Goal: Task Accomplishment & Management: Manage account settings

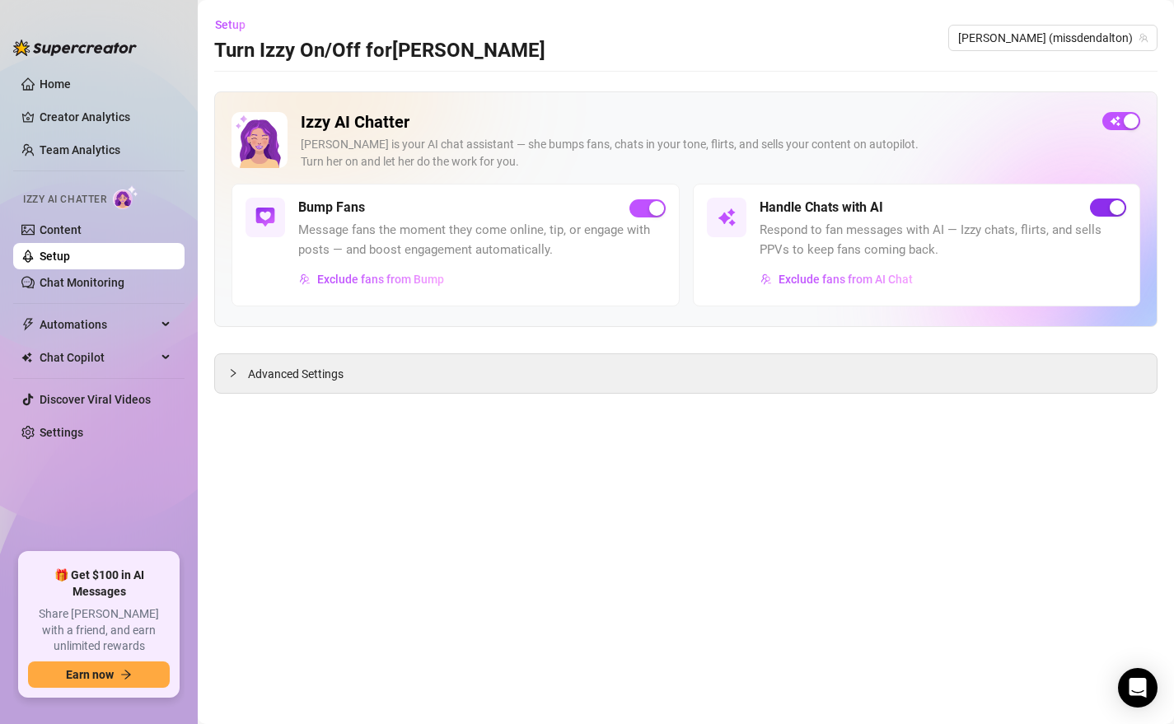
click at [1112, 206] on div "button" at bounding box center [1117, 207] width 15 height 15
click at [1112, 206] on span "button" at bounding box center [1108, 208] width 36 height 18
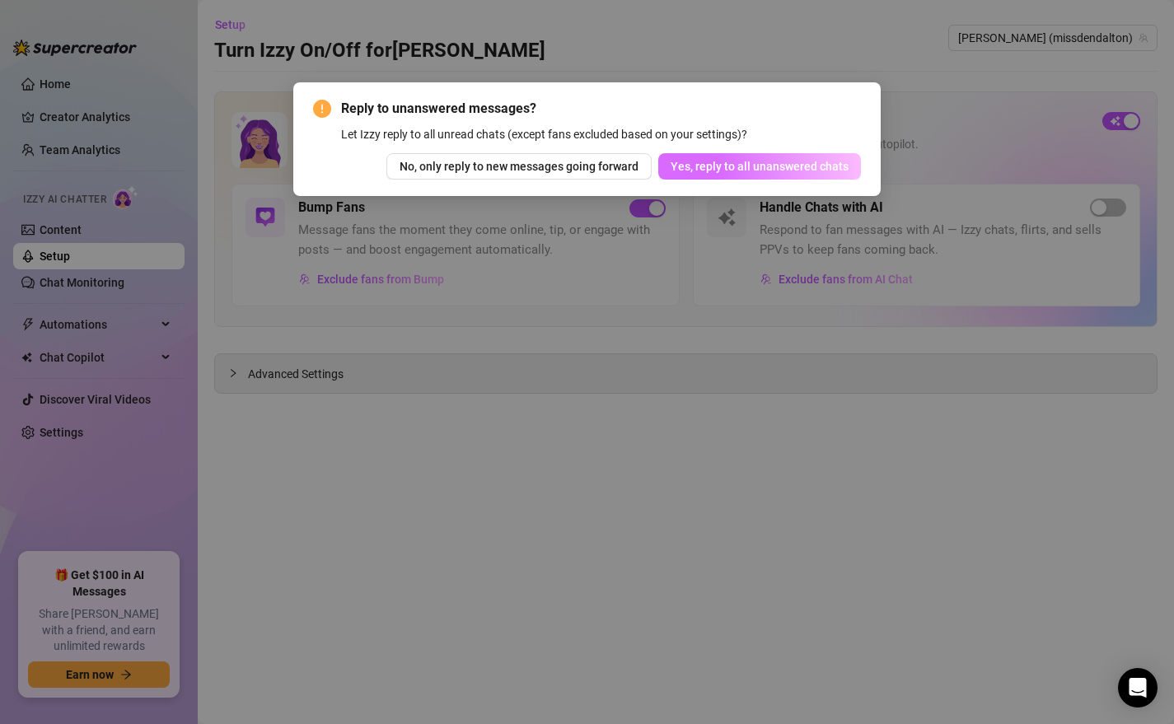
click at [728, 168] on span "Yes, reply to all unanswered chats" at bounding box center [760, 166] width 178 height 13
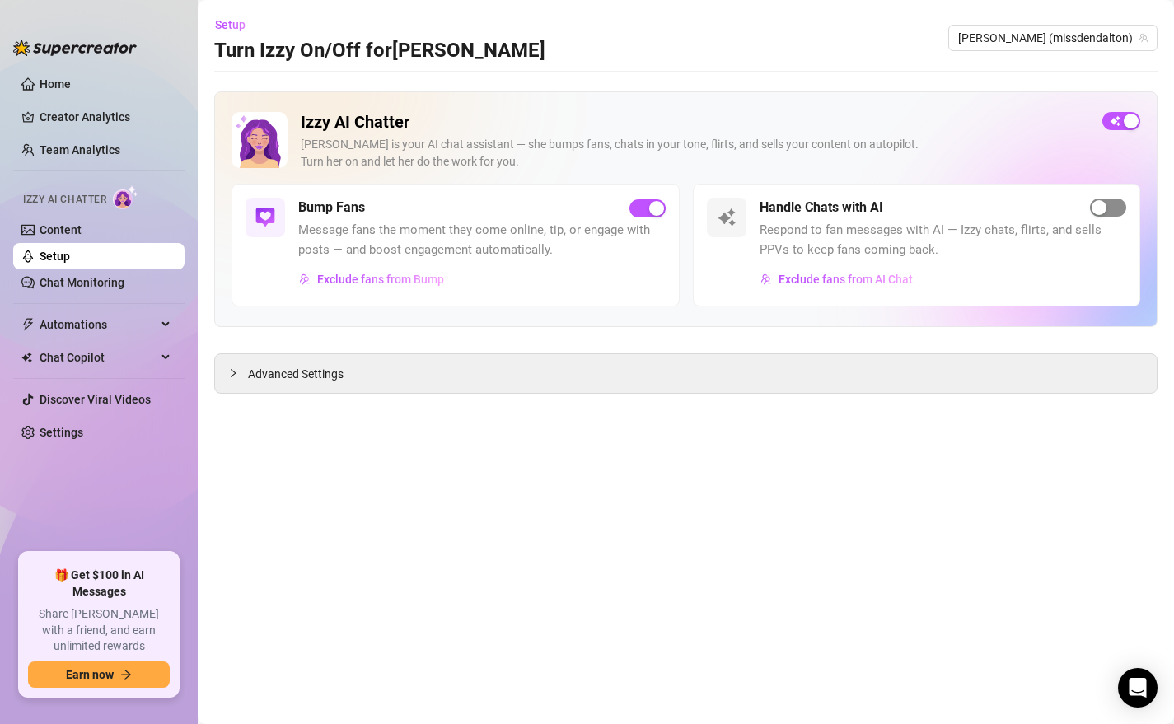
click at [1092, 212] on div "button" at bounding box center [1099, 207] width 15 height 15
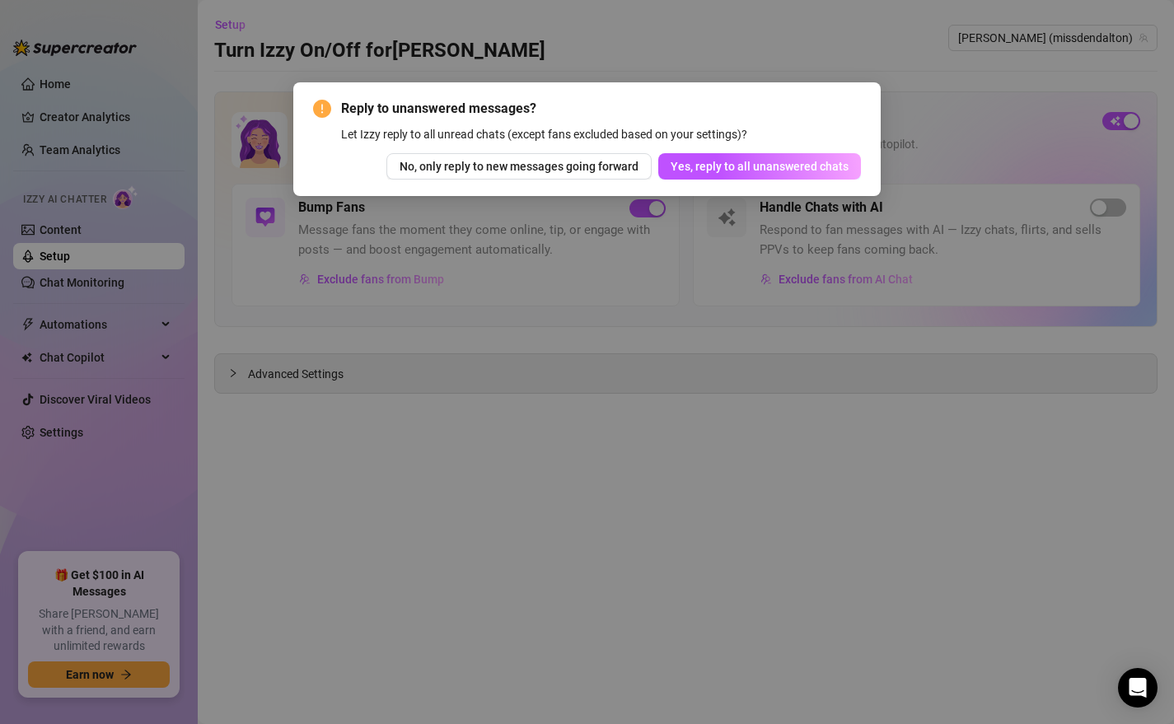
click at [759, 167] on span "Yes, reply to all unanswered chats" at bounding box center [760, 166] width 178 height 13
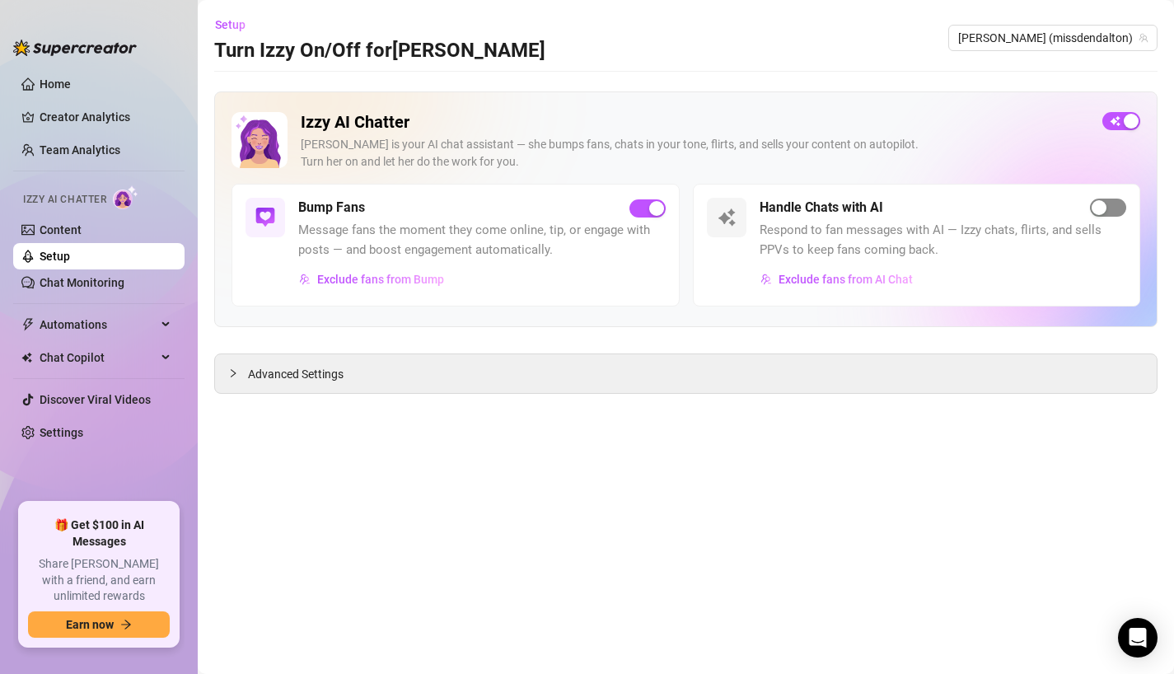
click at [1121, 210] on span "button" at bounding box center [1108, 208] width 36 height 18
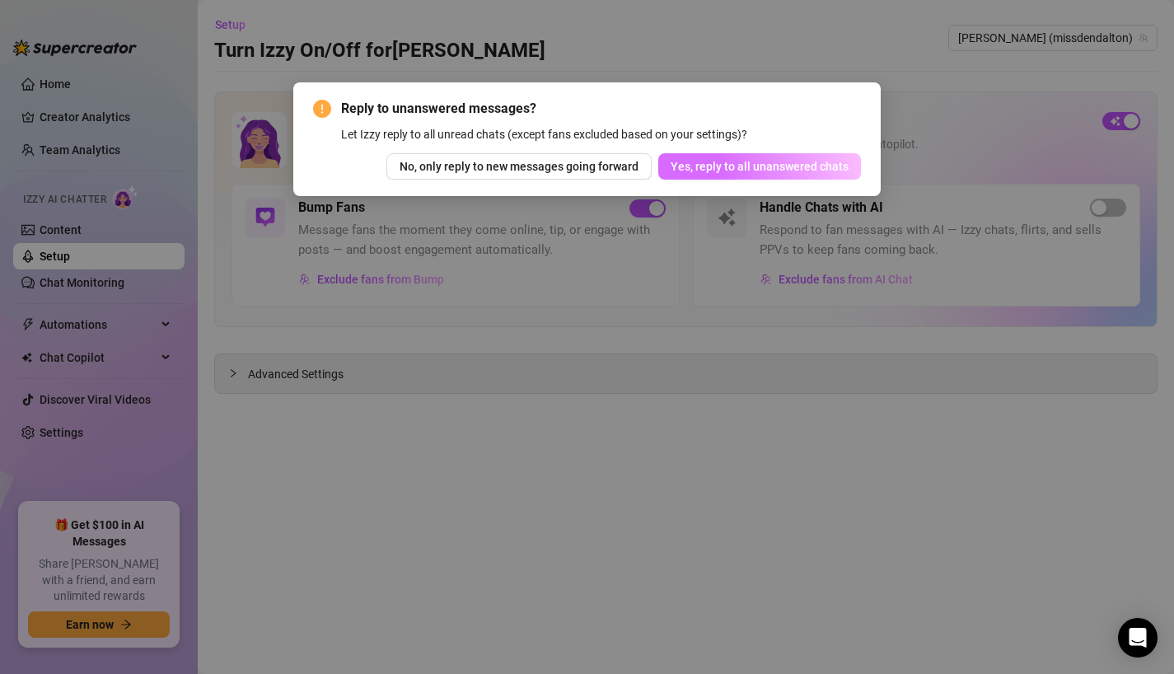
click at [726, 170] on span "Yes, reply to all unanswered chats" at bounding box center [760, 166] width 178 height 13
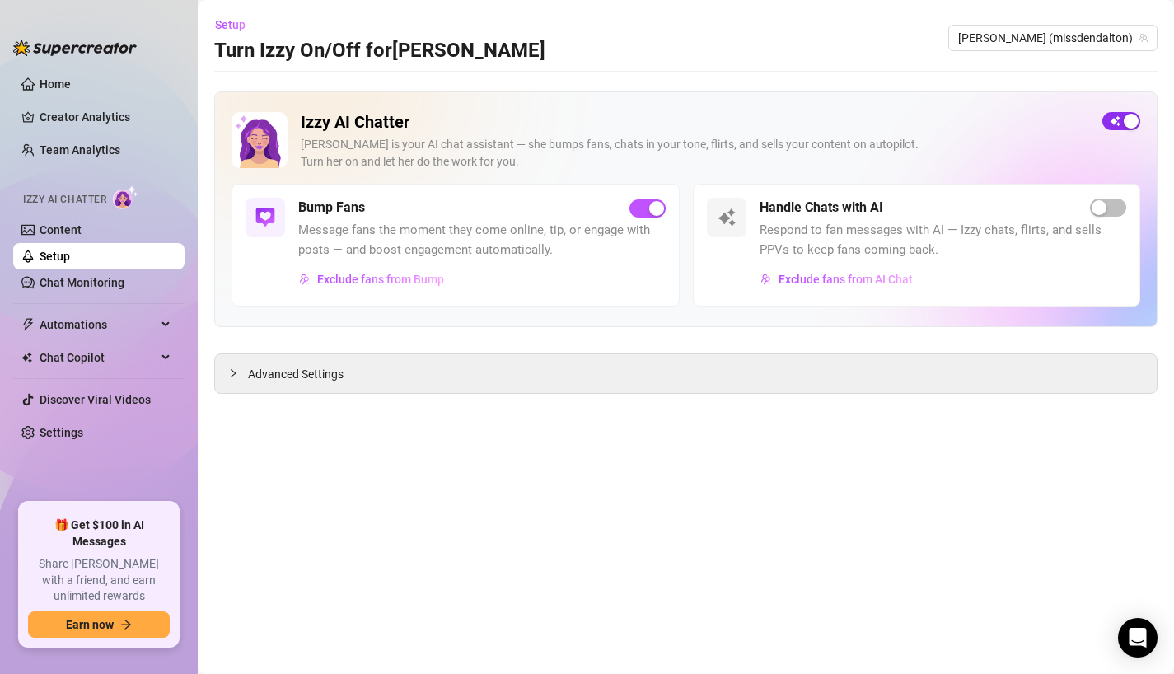
click at [1121, 129] on span "button" at bounding box center [1122, 121] width 38 height 18
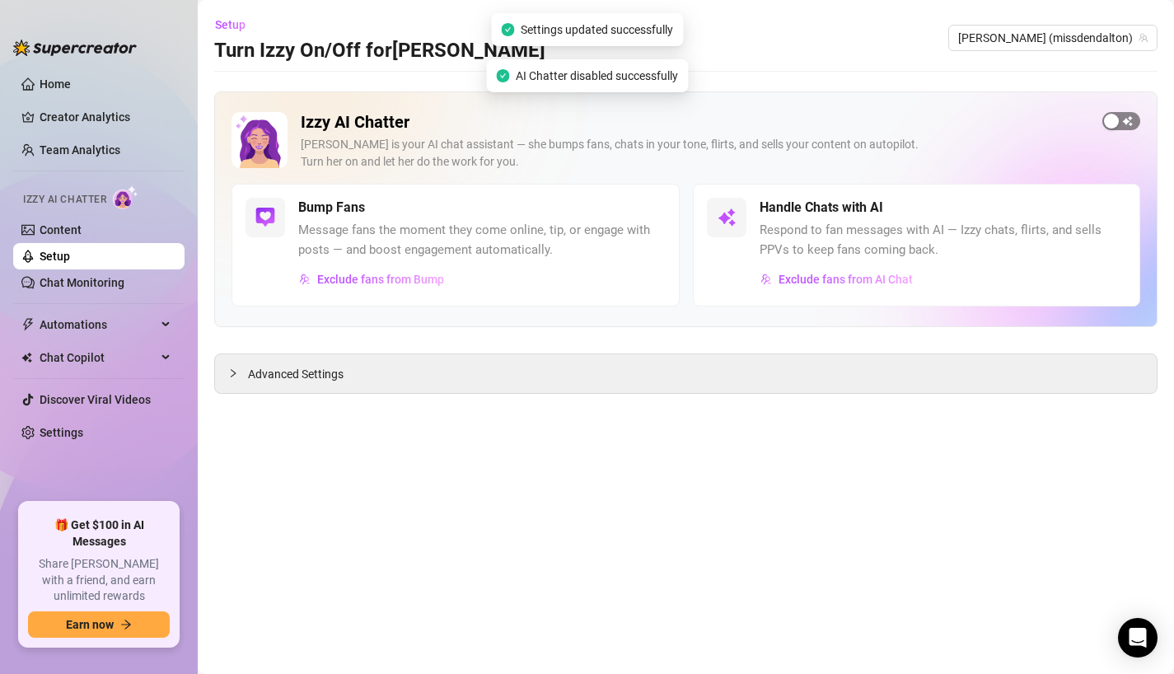
click at [1118, 124] on div "button" at bounding box center [1111, 121] width 15 height 15
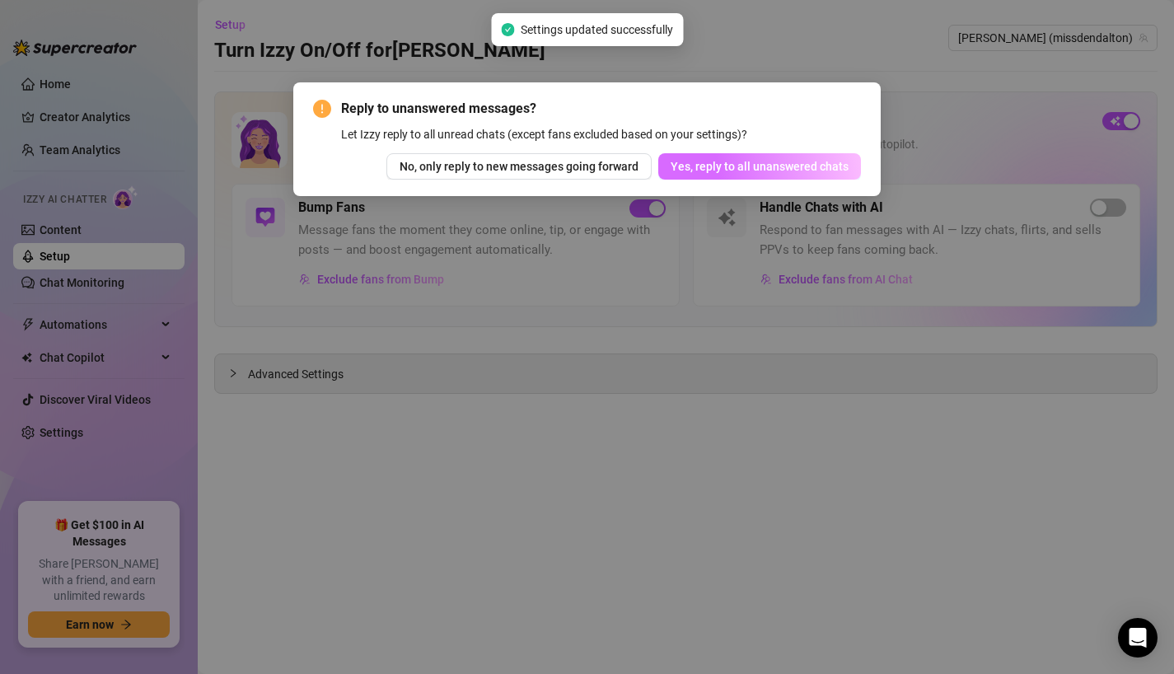
click at [818, 161] on span "Yes, reply to all unanswered chats" at bounding box center [760, 166] width 178 height 13
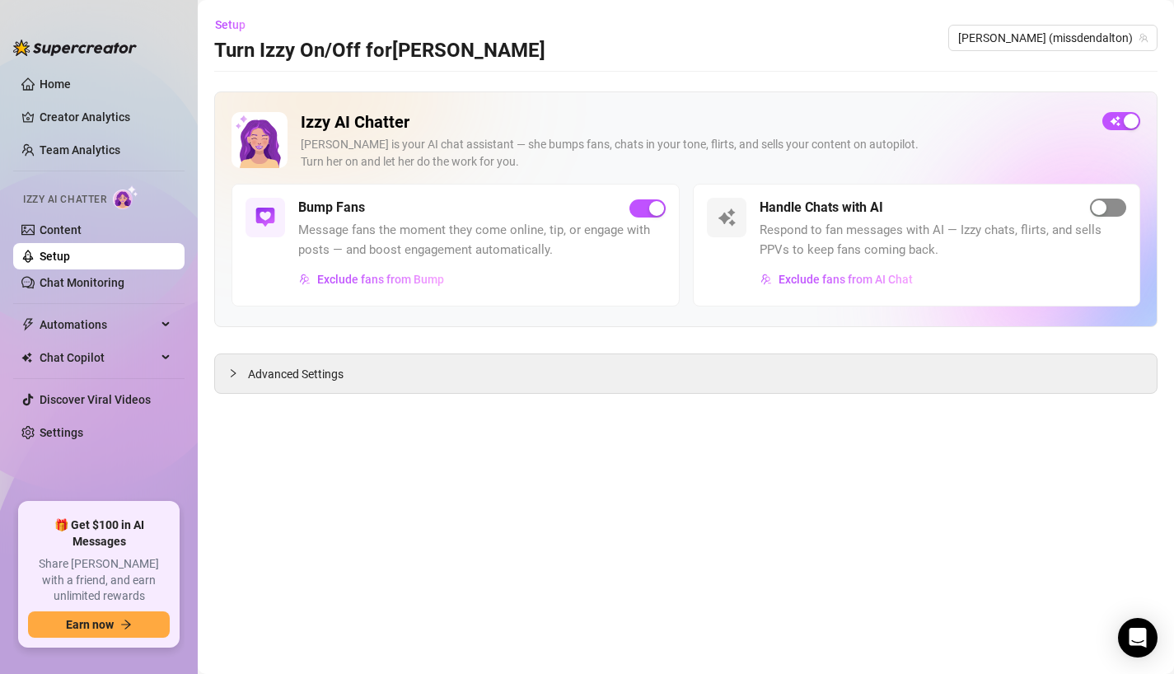
click at [1122, 214] on span "button" at bounding box center [1108, 208] width 36 height 18
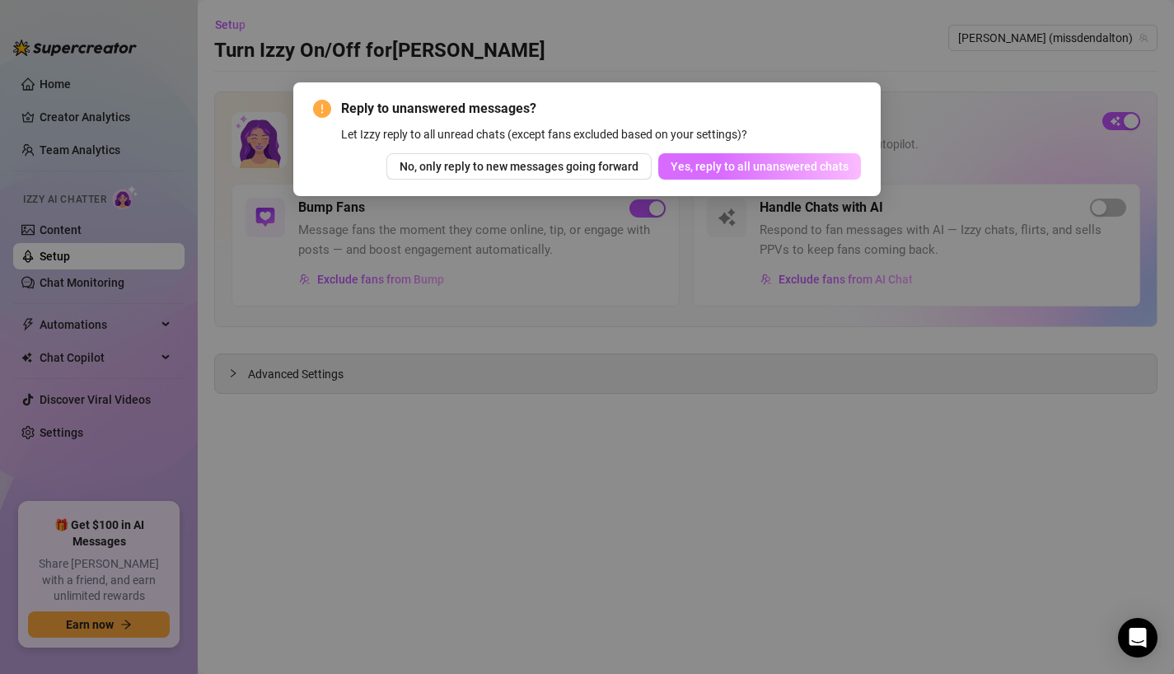
click at [743, 162] on span "Yes, reply to all unanswered chats" at bounding box center [760, 166] width 178 height 13
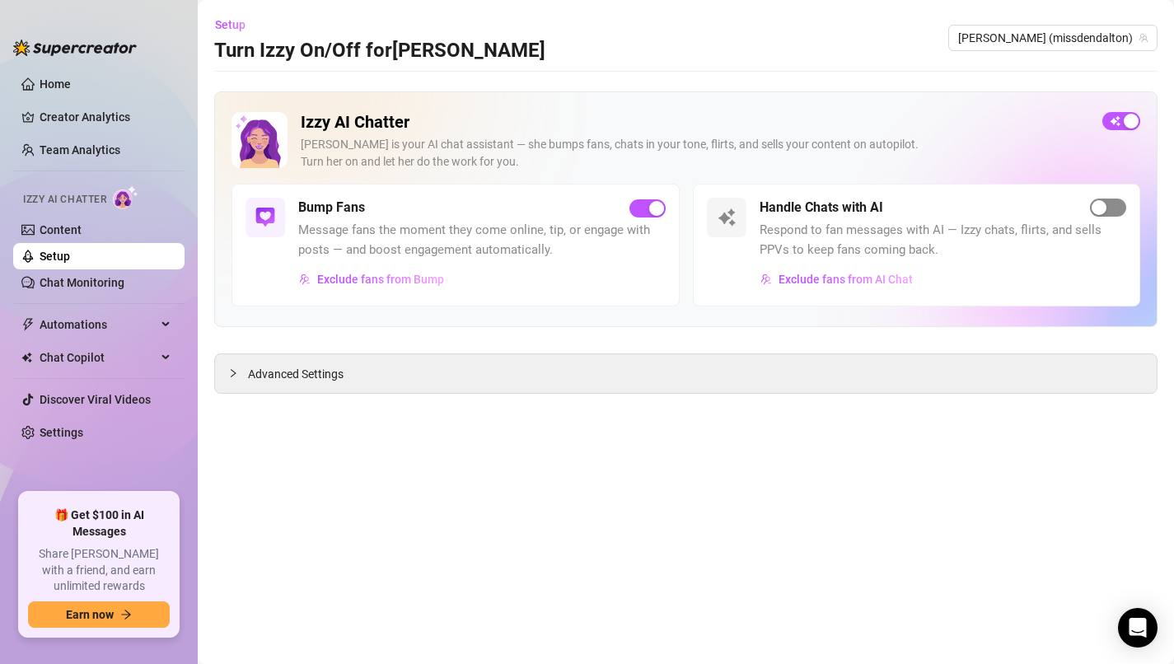
click at [1100, 212] on div "button" at bounding box center [1099, 207] width 15 height 15
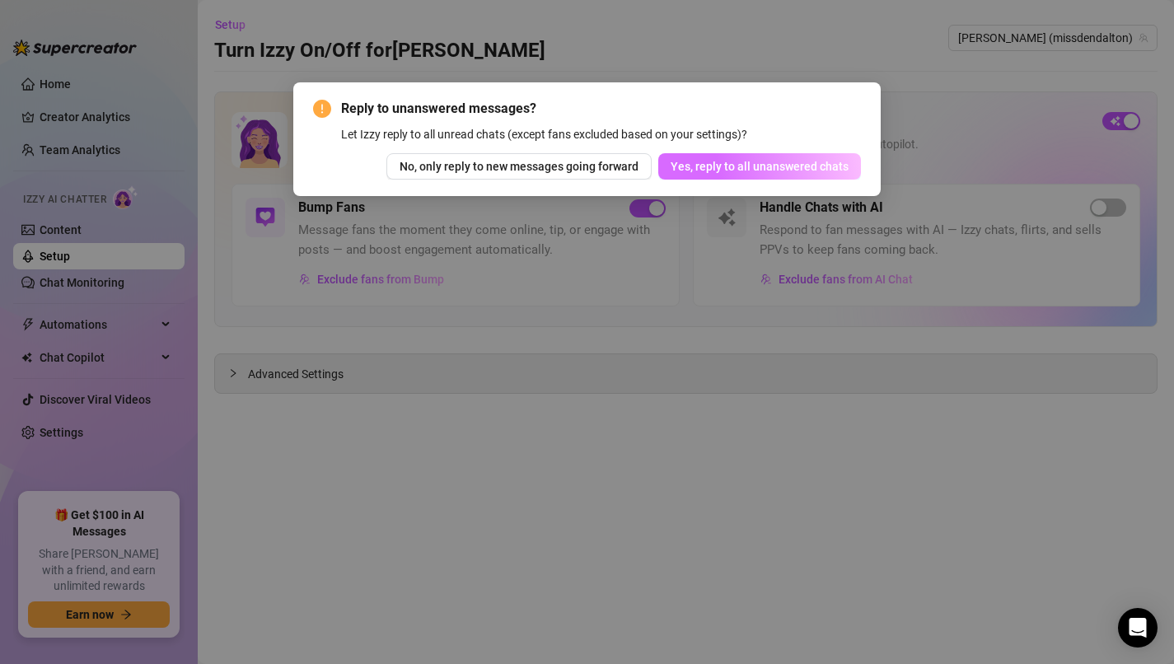
click at [736, 157] on button "Yes, reply to all unanswered chats" at bounding box center [759, 166] width 203 height 26
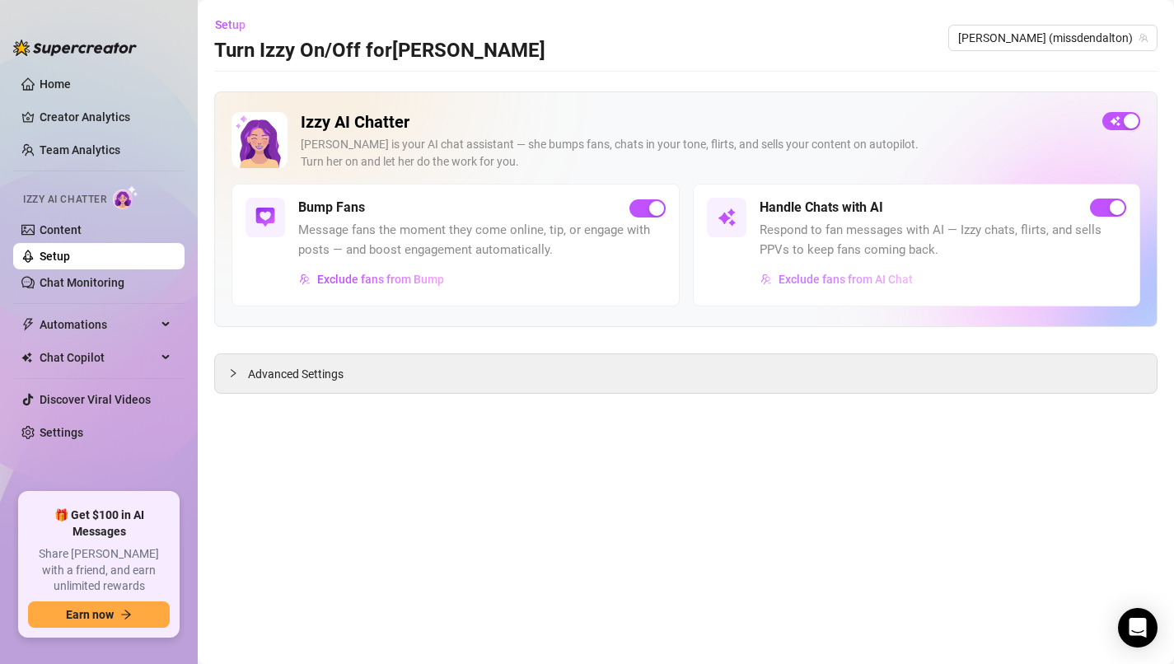
click at [874, 288] on button "Exclude fans from AI Chat" at bounding box center [837, 279] width 154 height 26
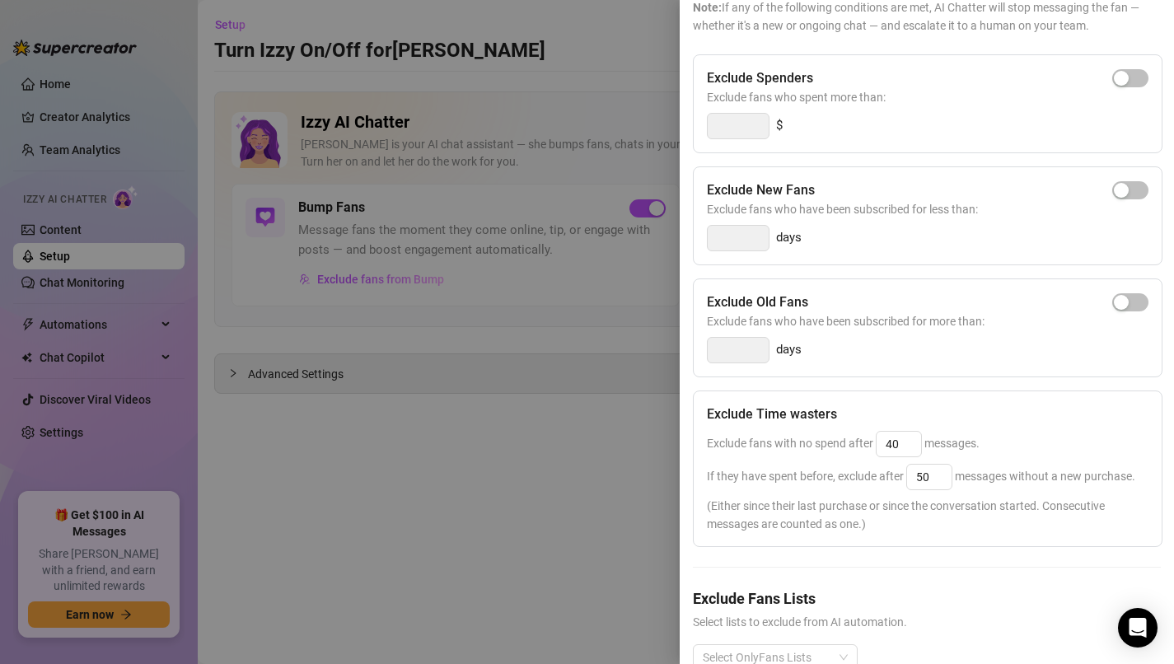
scroll to position [152, 0]
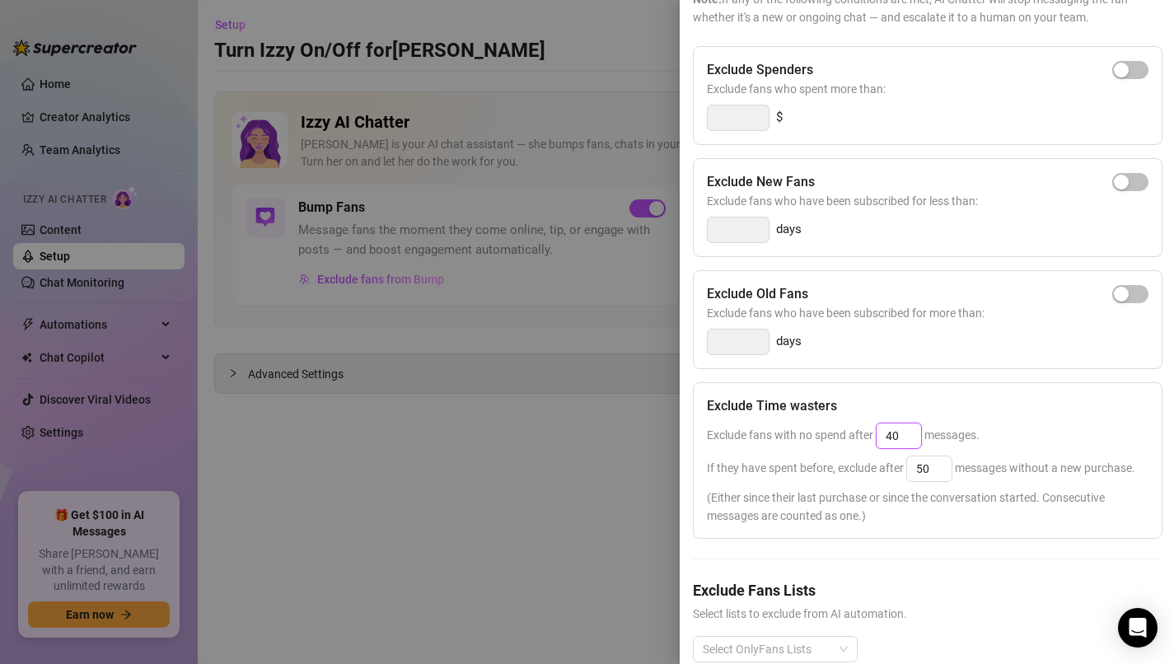
click at [909, 433] on input "40" at bounding box center [899, 436] width 45 height 25
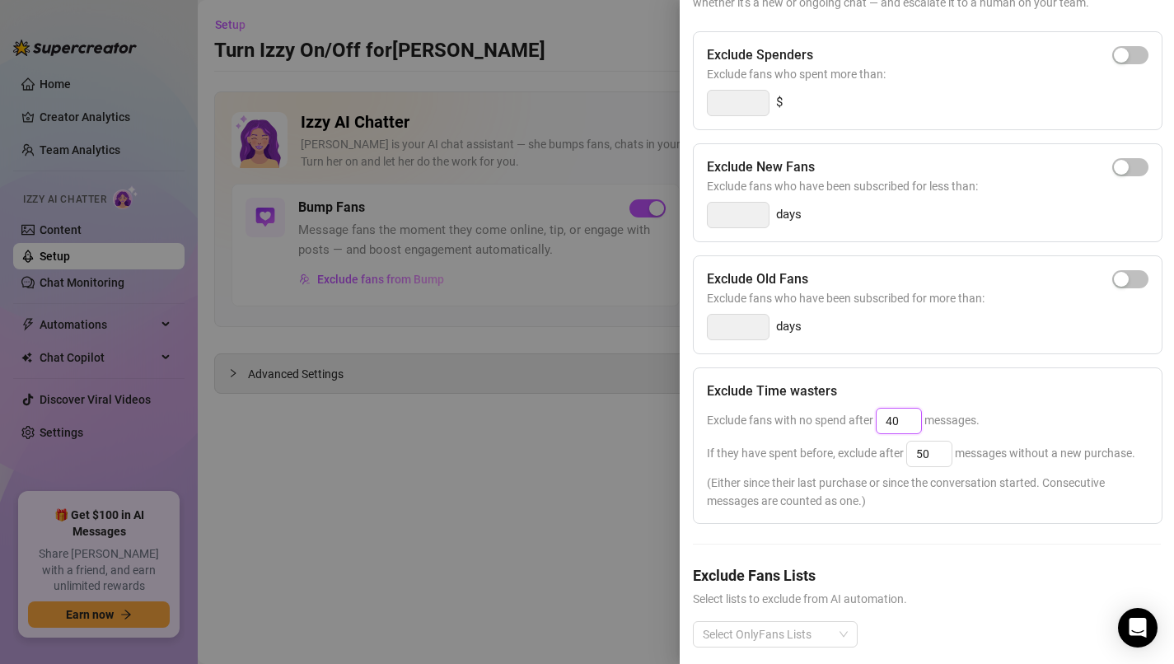
scroll to position [184, 0]
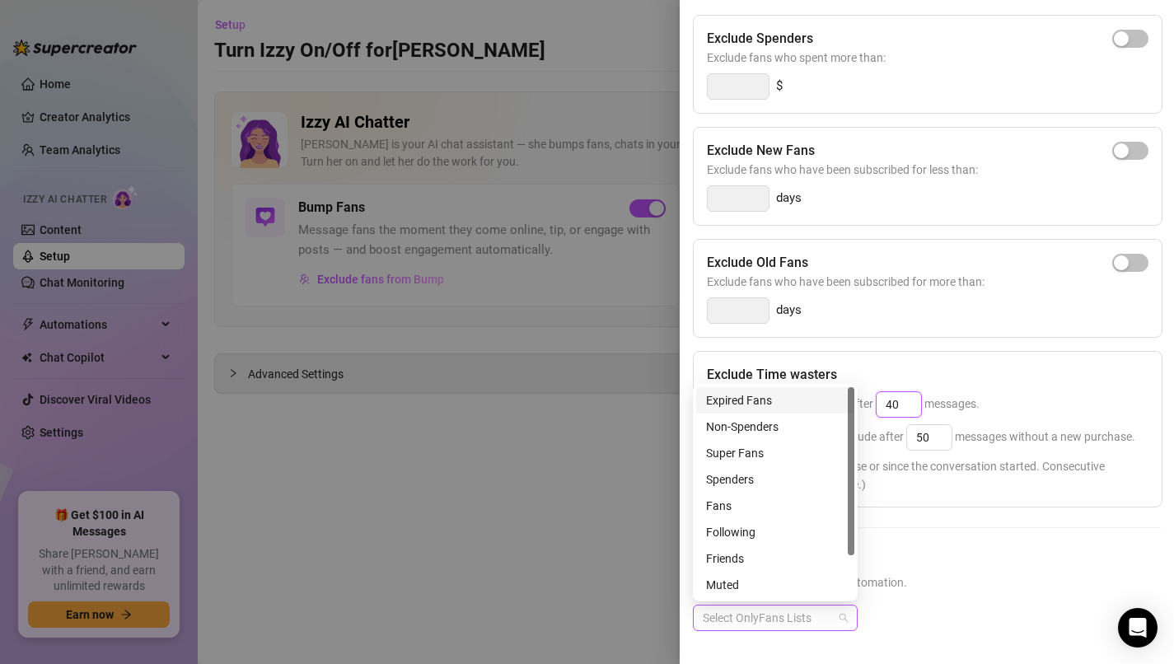
click at [832, 624] on div at bounding box center [766, 618] width 141 height 23
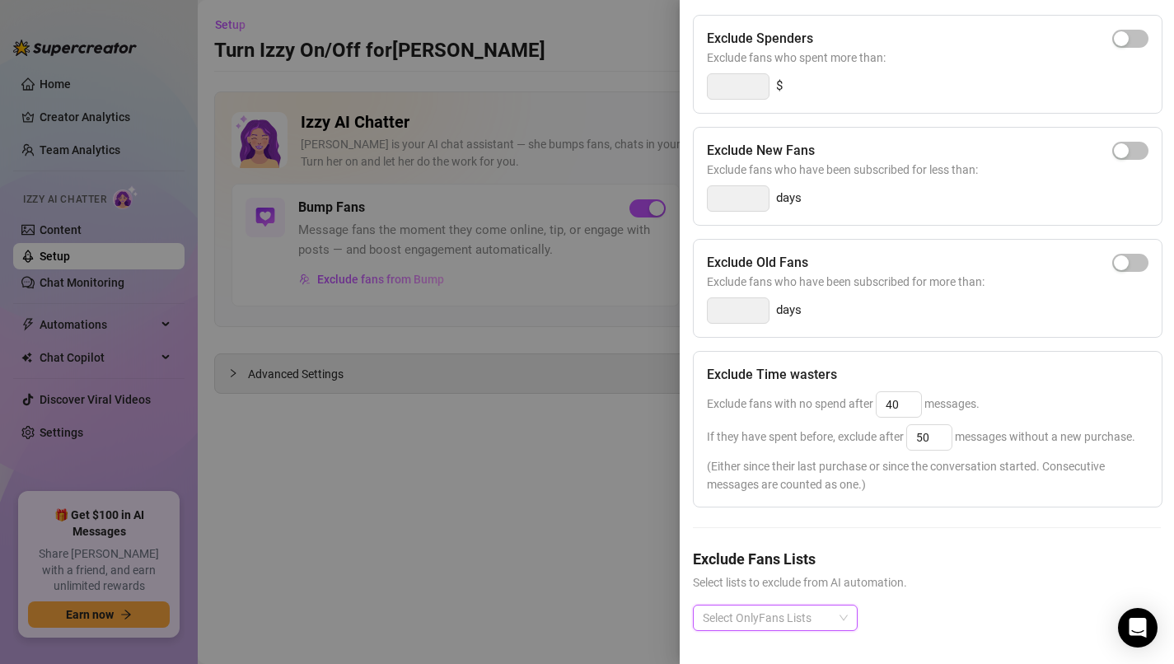
click at [832, 624] on div at bounding box center [766, 618] width 141 height 23
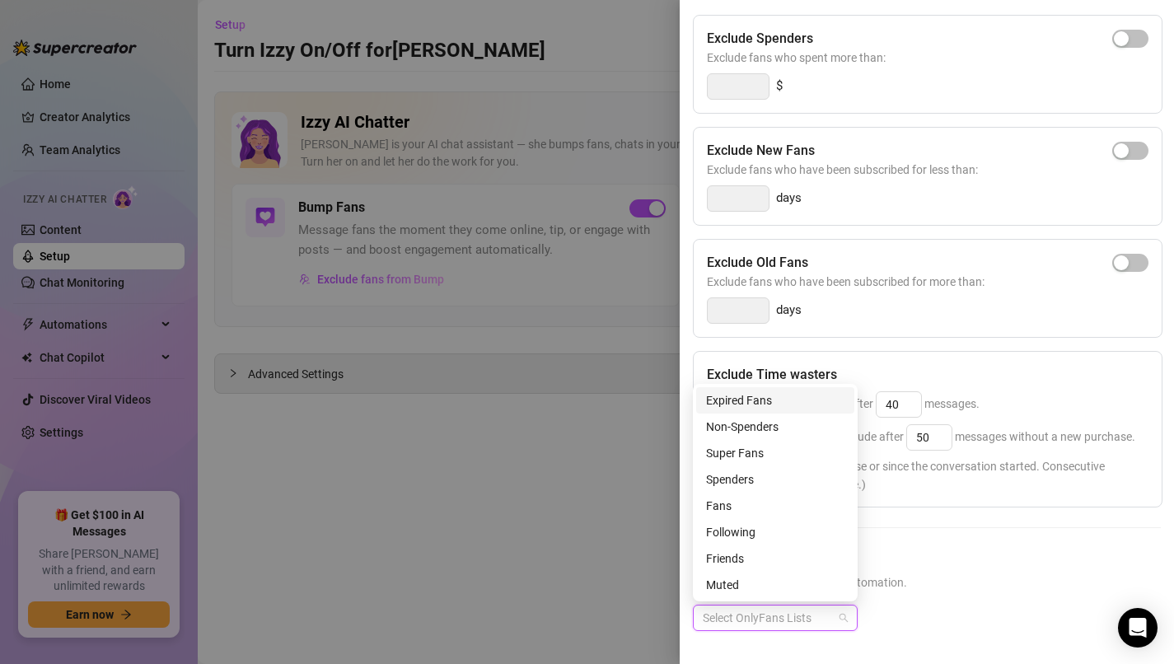
click at [832, 624] on div at bounding box center [766, 618] width 141 height 23
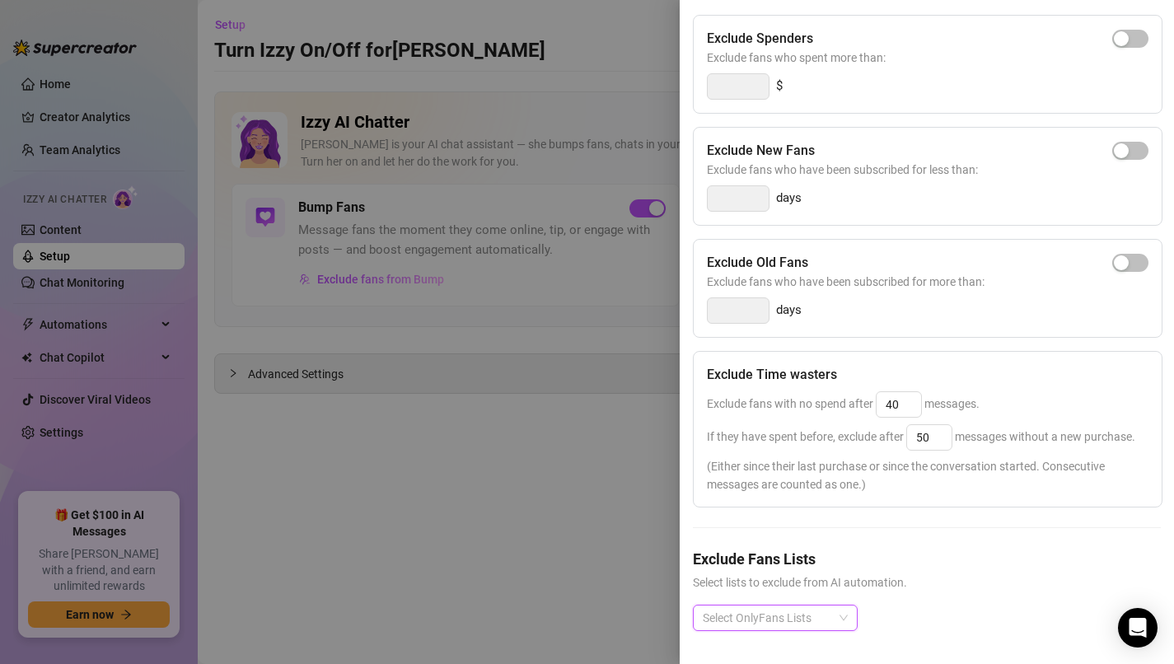
click at [943, 593] on div "Exclude Fans Lists Select lists to exclude from AI automation. Select OnlyFans …" at bounding box center [927, 603] width 468 height 110
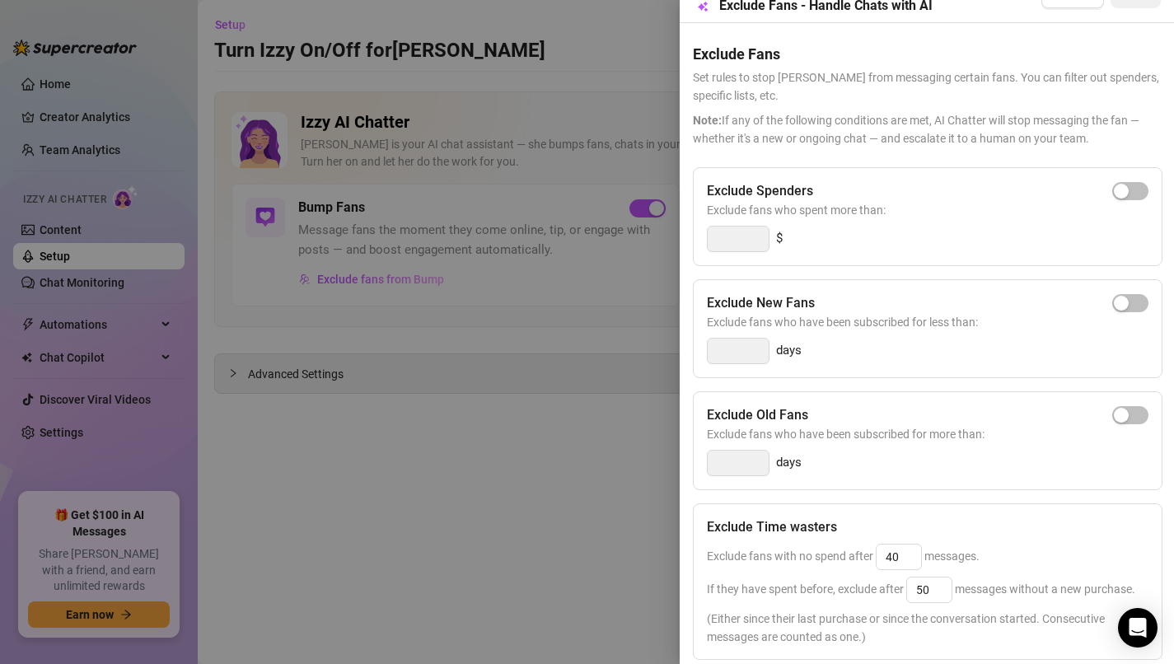
scroll to position [36, 0]
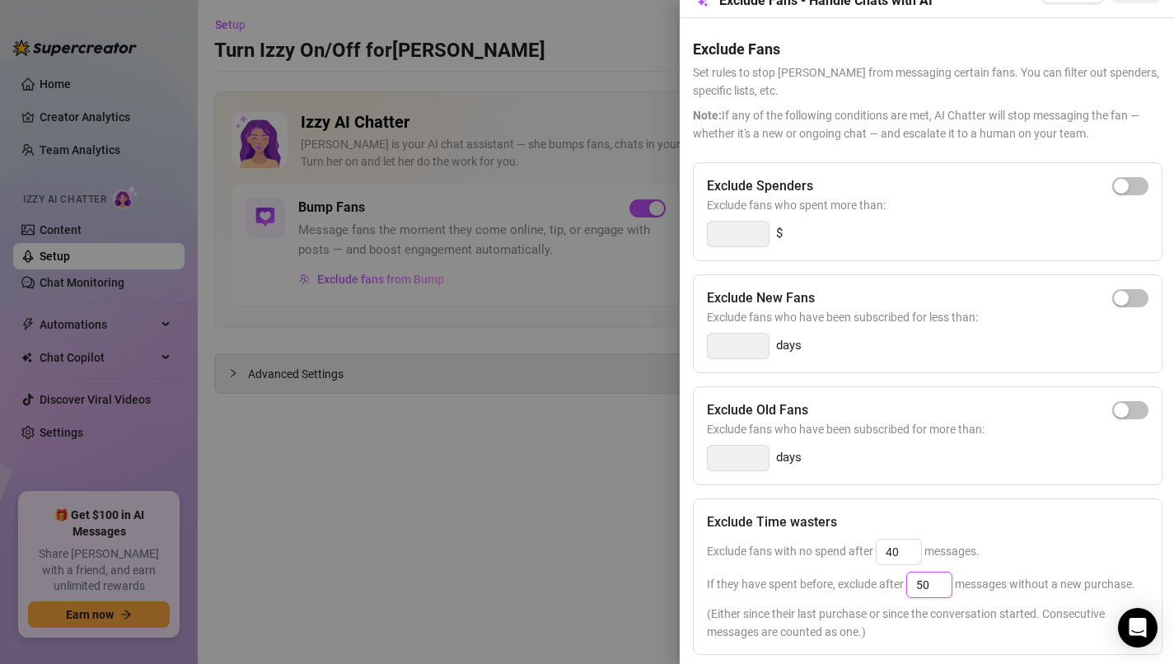
click at [934, 584] on input "50" at bounding box center [929, 585] width 45 height 25
type input "1"
type input "6"
type input "50"
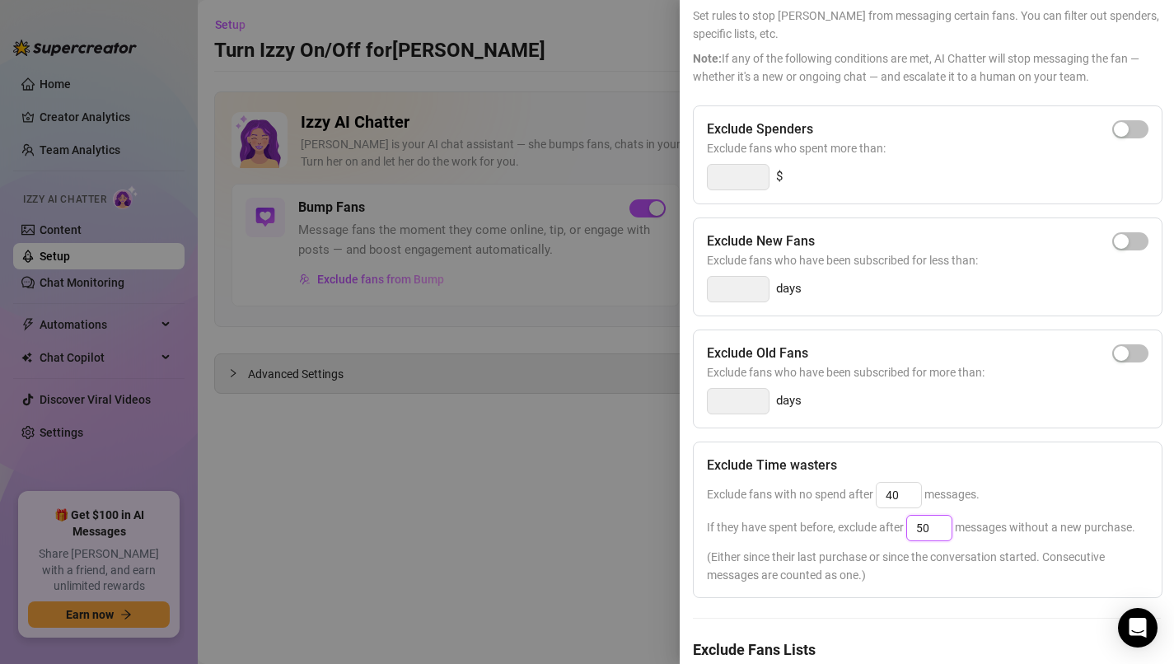
scroll to position [0, 0]
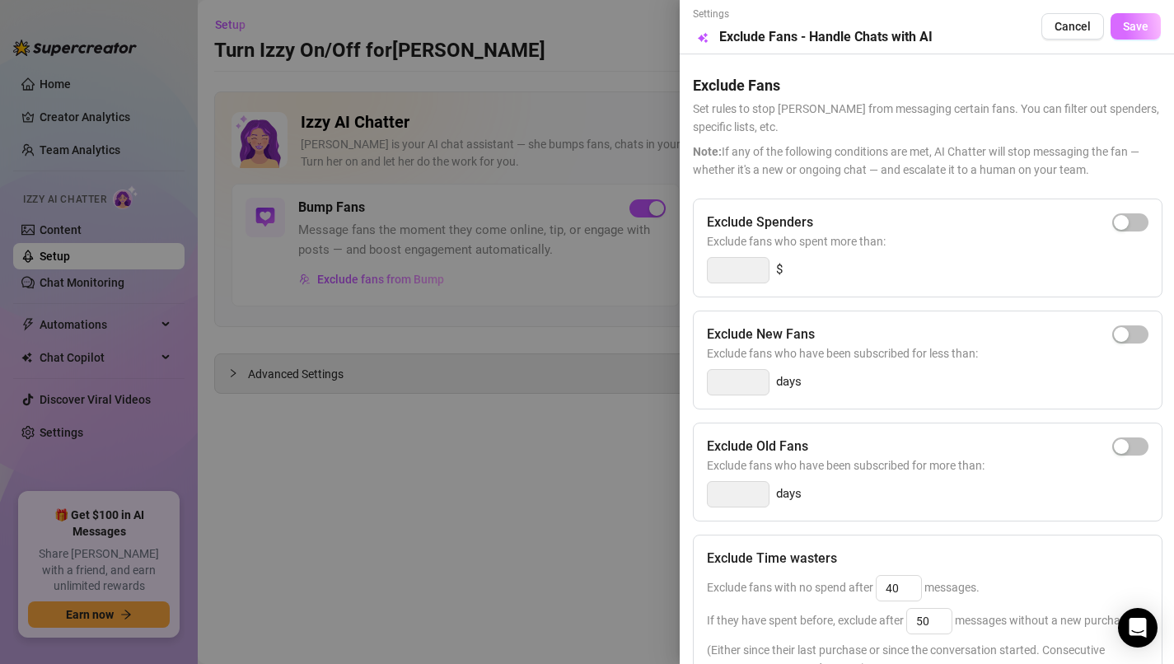
click at [1130, 24] on span "Save" at bounding box center [1136, 26] width 26 height 13
